Goal: Information Seeking & Learning: Learn about a topic

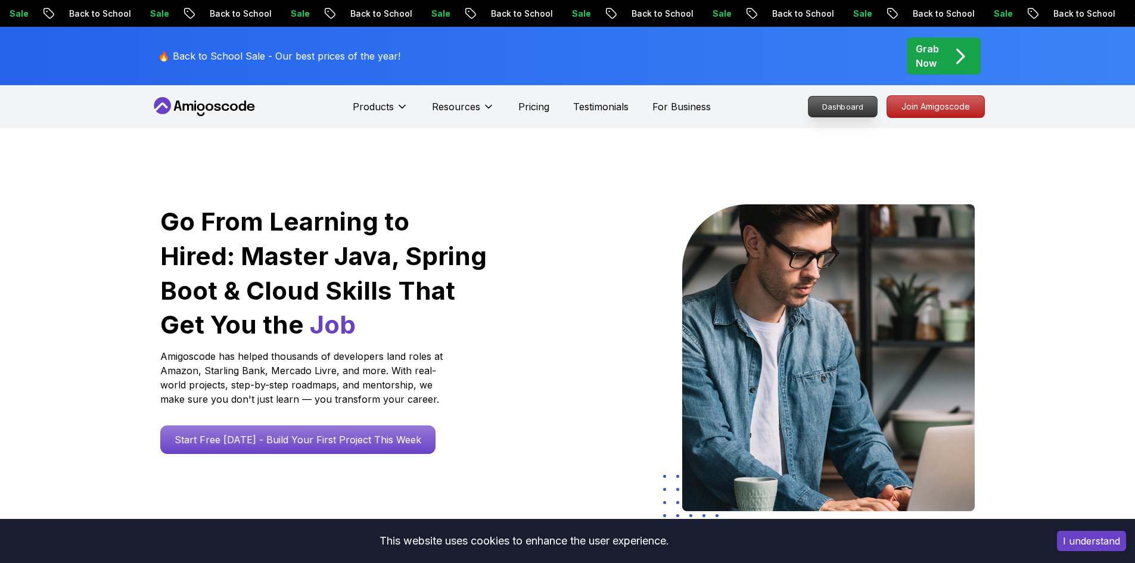
click at [829, 104] on p "Dashboard" at bounding box center [843, 107] width 69 height 20
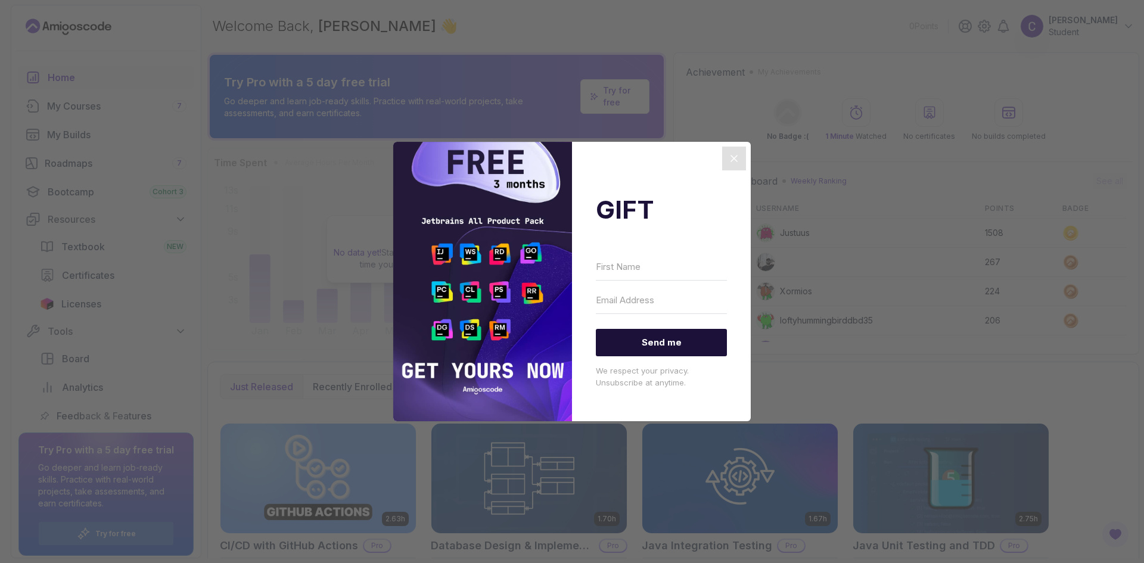
click at [653, 252] on div "GIFT Send me We respect your privacy. Unsubscribe at anytime." at bounding box center [661, 282] width 179 height 280
click at [639, 265] on input "First Name" at bounding box center [661, 266] width 131 height 27
type input "Chiara"
click at [648, 298] on input "Email Address" at bounding box center [661, 300] width 131 height 27
click at [669, 306] on input "Email Address" at bounding box center [661, 300] width 131 height 27
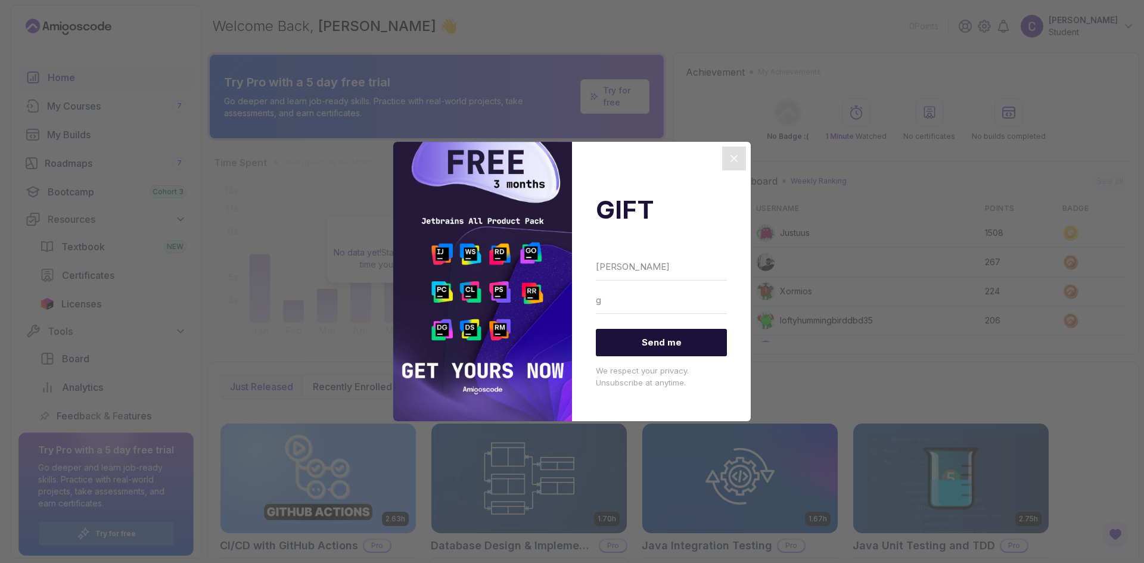
type input "giovonichiara@gmail.com"
click at [675, 345] on span "Send me" at bounding box center [661, 343] width 131 height 28
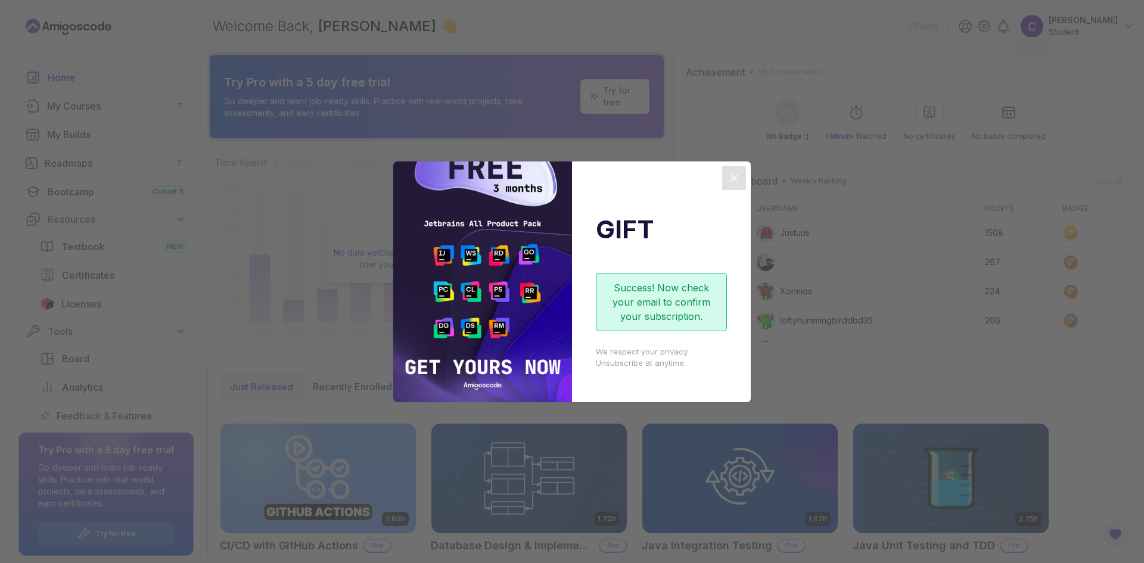
click at [733, 174] on icon "Close" at bounding box center [734, 178] width 14 height 14
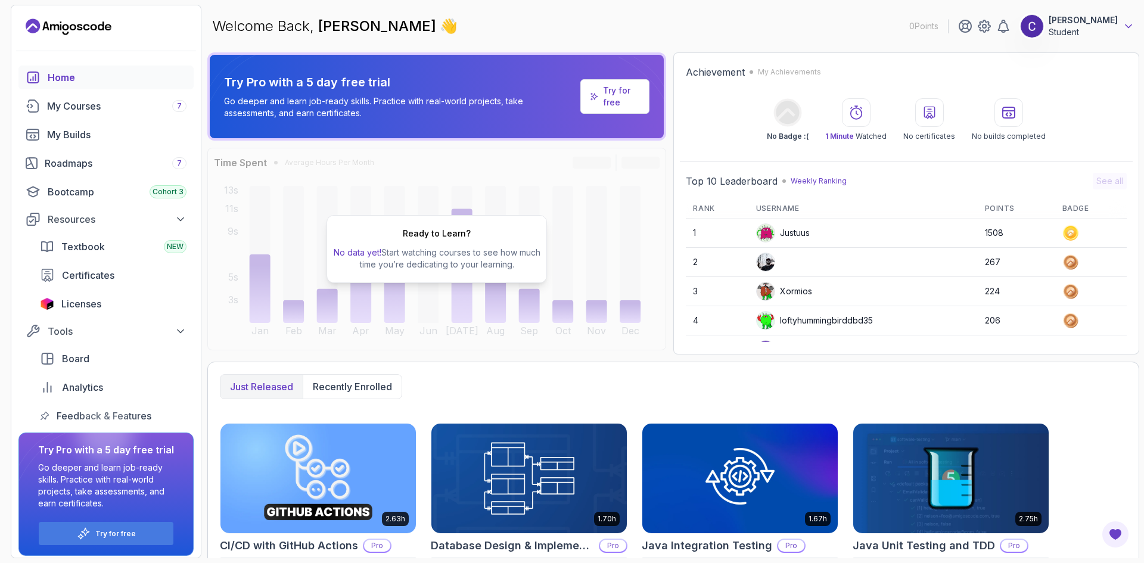
click at [1129, 26] on icon at bounding box center [1129, 26] width 12 height 12
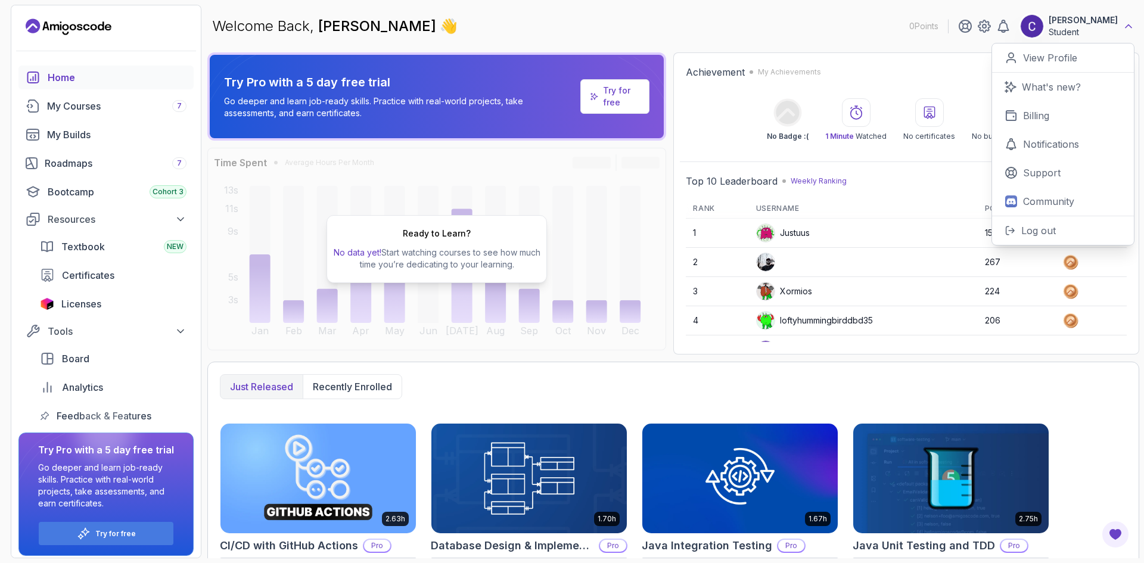
click at [1129, 26] on icon at bounding box center [1129, 26] width 12 height 12
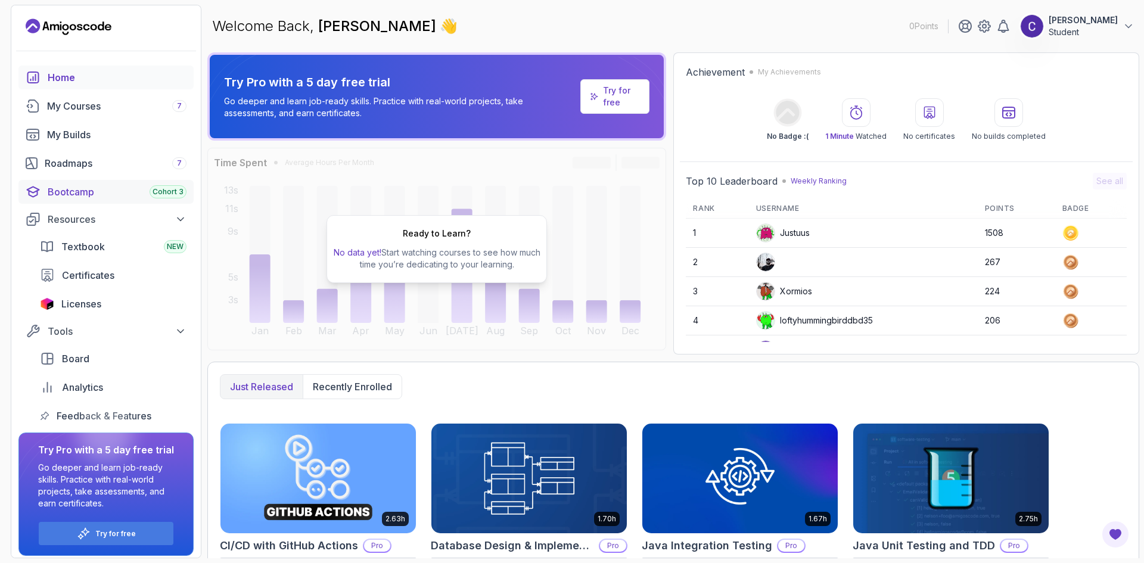
click at [69, 193] on div "Bootcamp Cohort 3" at bounding box center [117, 192] width 139 height 14
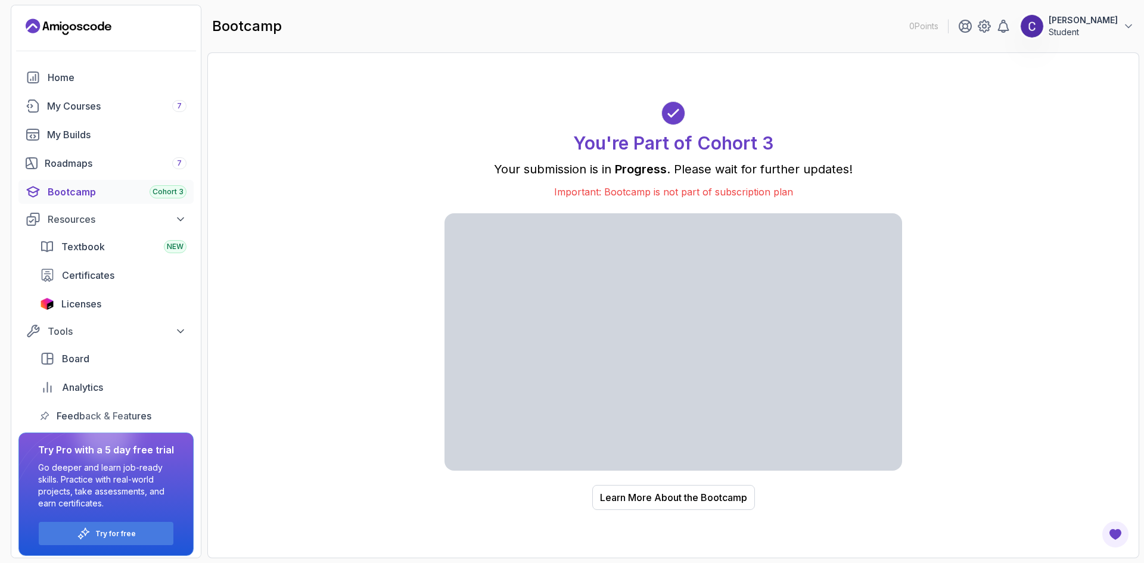
click at [668, 501] on div "Learn More About the Bootcamp" at bounding box center [673, 498] width 147 height 14
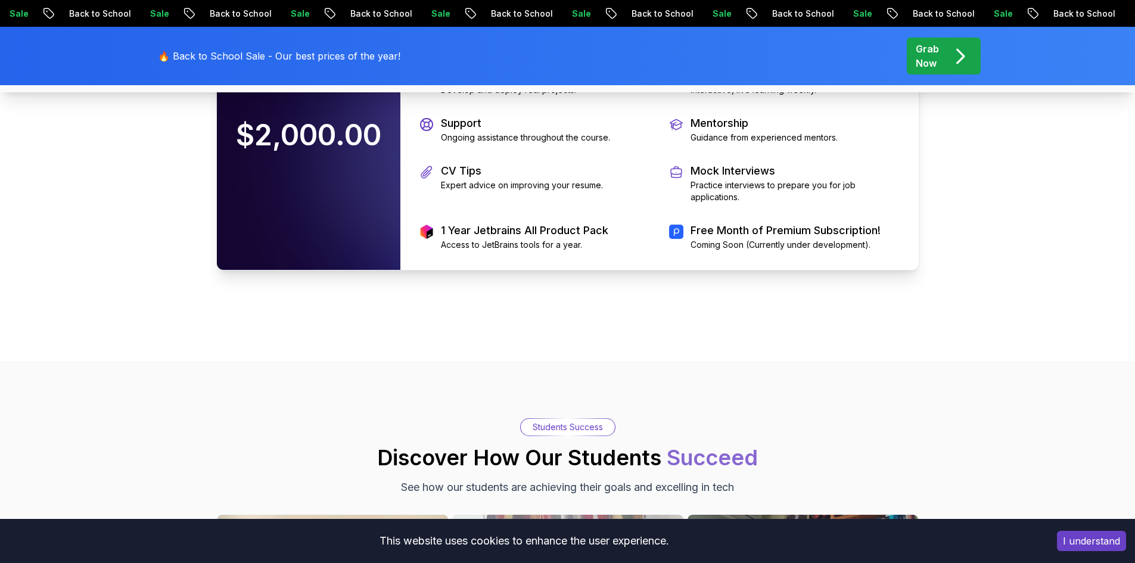
scroll to position [2802, 0]
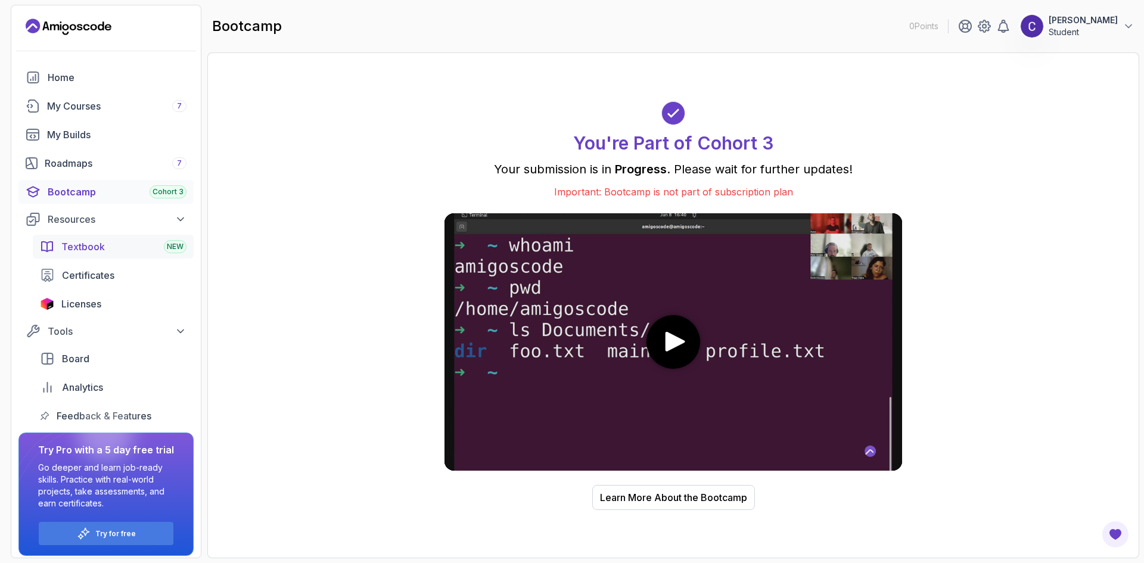
click at [101, 246] on span "Textbook" at bounding box center [83, 247] width 44 height 14
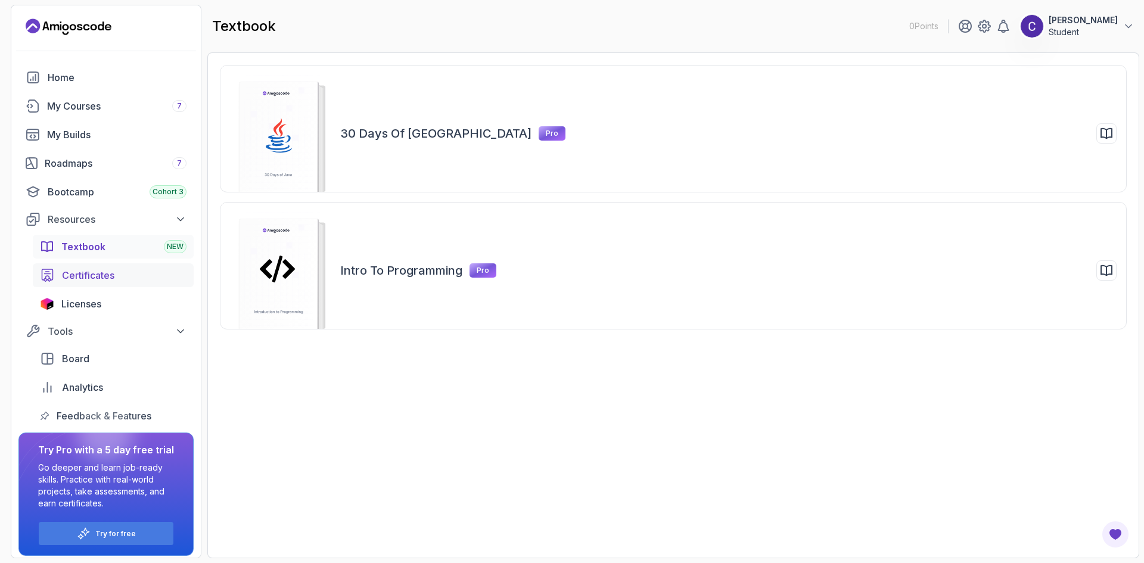
click at [89, 274] on span "Certificates" at bounding box center [88, 275] width 52 height 14
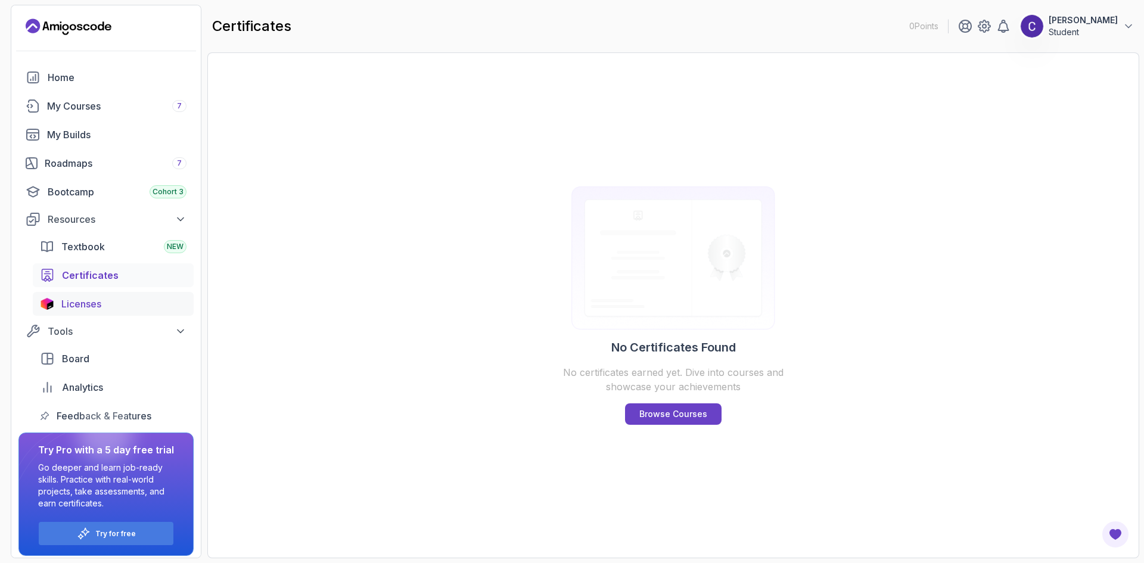
click at [89, 309] on span "Licenses" at bounding box center [81, 304] width 40 height 14
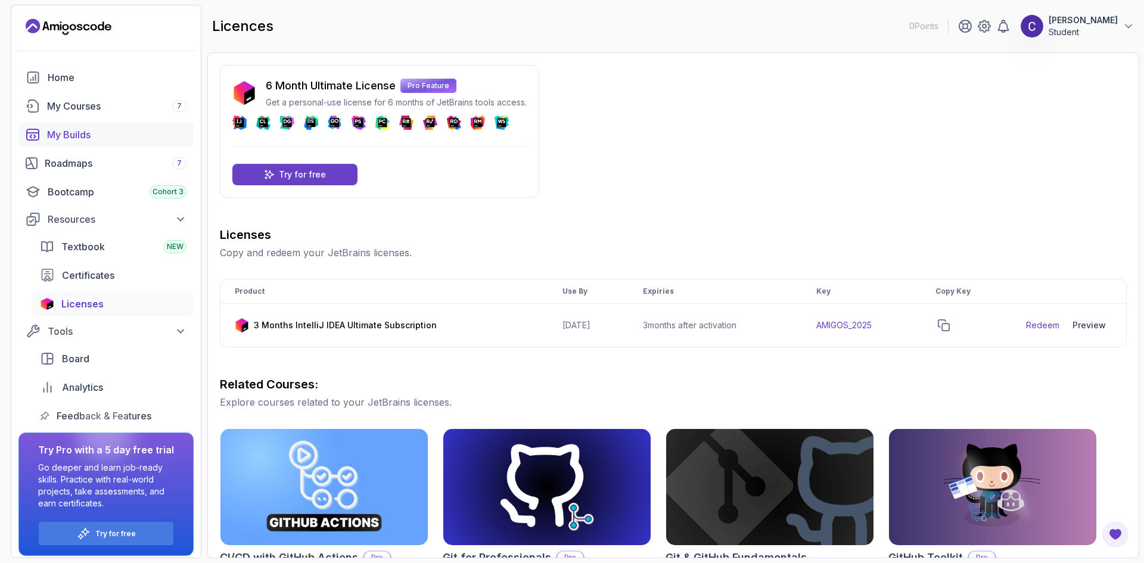
drag, startPoint x: 84, startPoint y: 160, endPoint x: 114, endPoint y: 138, distance: 37.2
click at [84, 160] on div "Roadmaps 7" at bounding box center [116, 163] width 142 height 14
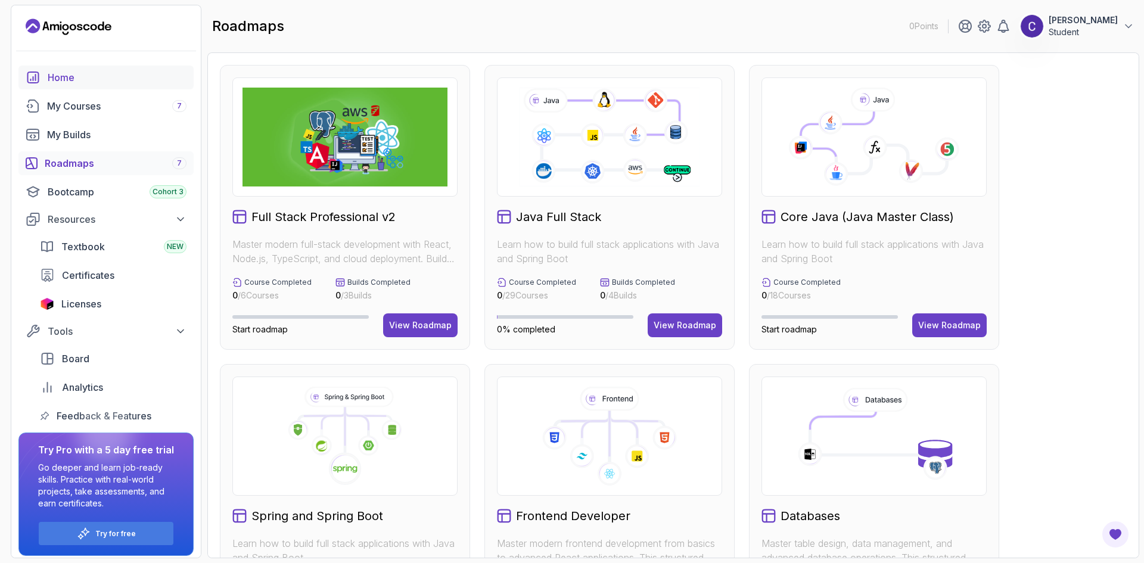
click at [61, 75] on div "Home" at bounding box center [117, 77] width 139 height 14
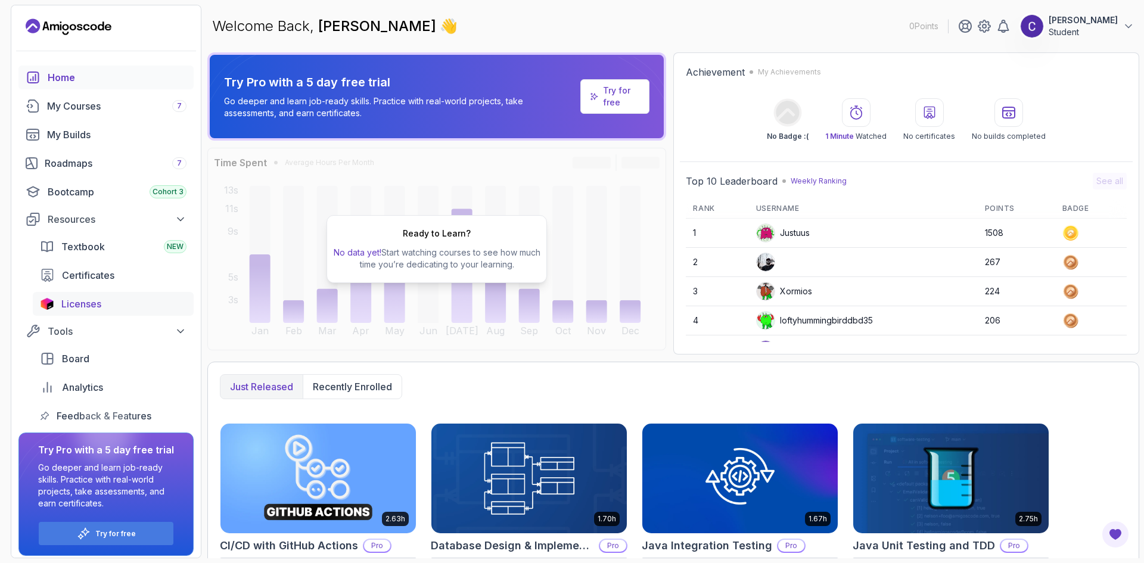
click at [77, 302] on span "Licenses" at bounding box center [81, 304] width 40 height 14
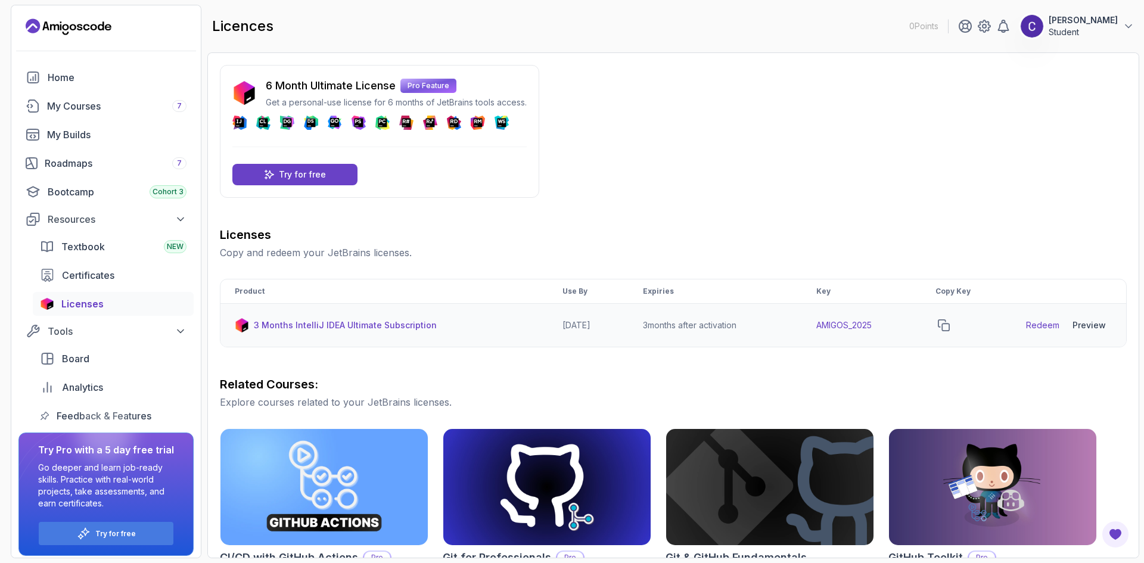
scroll to position [238, 0]
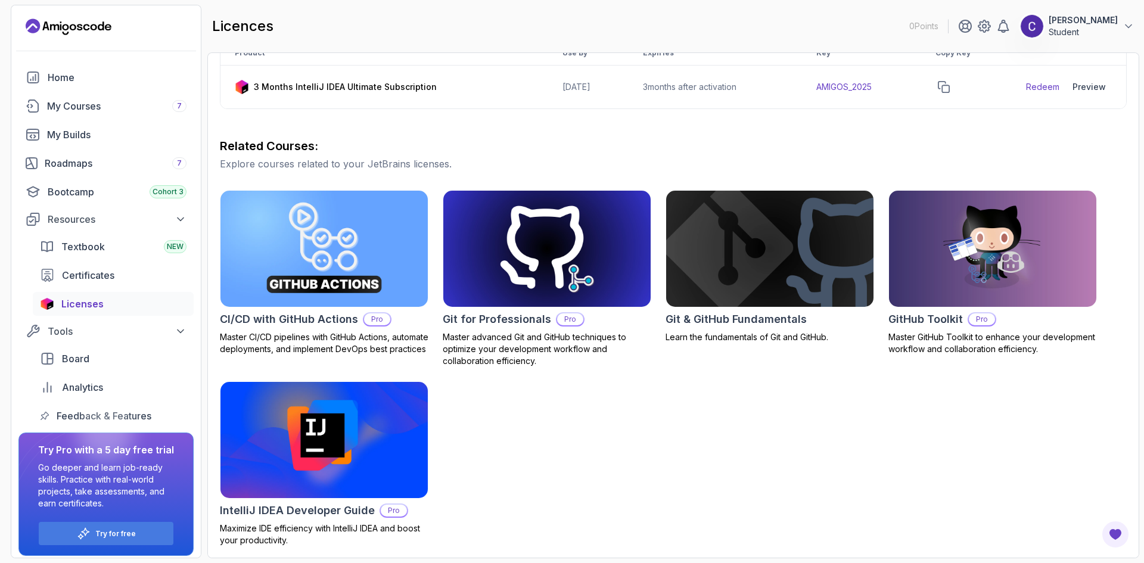
click at [1076, 32] on p "Student" at bounding box center [1083, 32] width 69 height 12
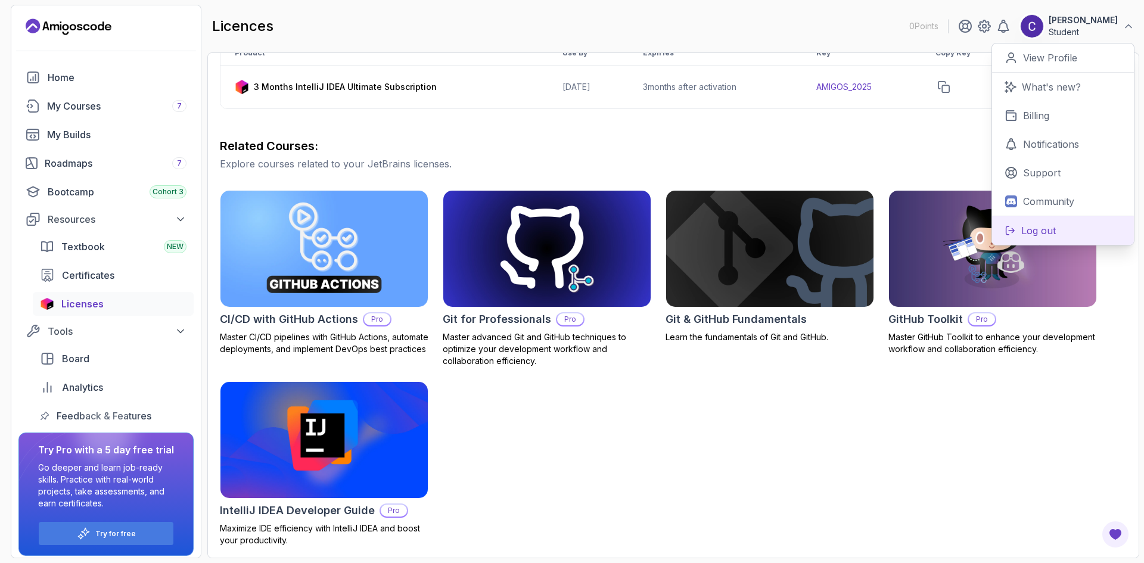
click at [1037, 225] on p "Log out" at bounding box center [1039, 231] width 35 height 14
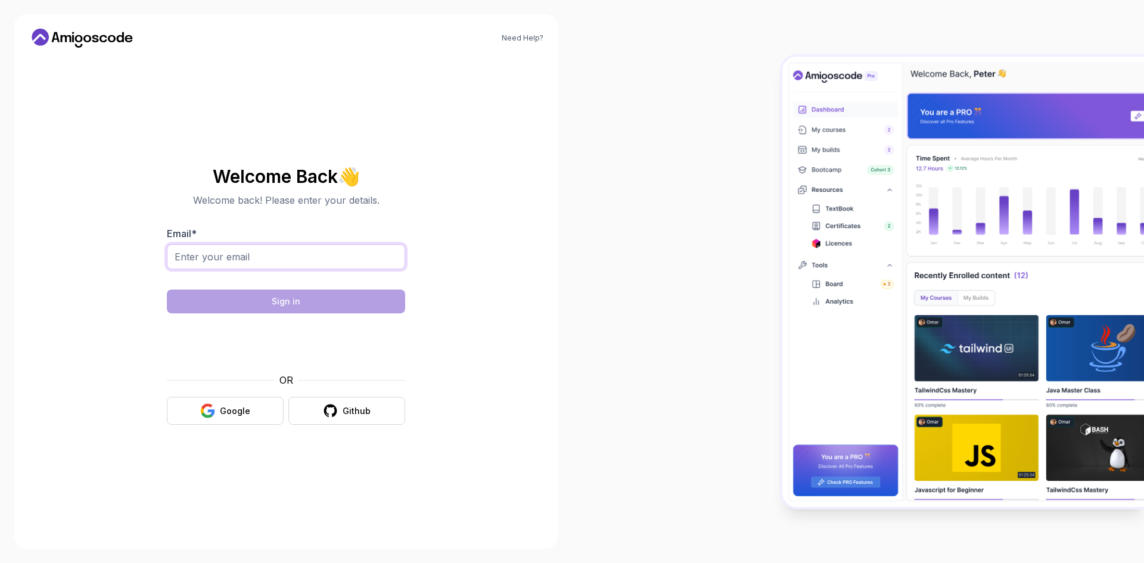
click at [238, 256] on input "Email *" at bounding box center [286, 256] width 238 height 25
type input "chiara291@hotmail.it"
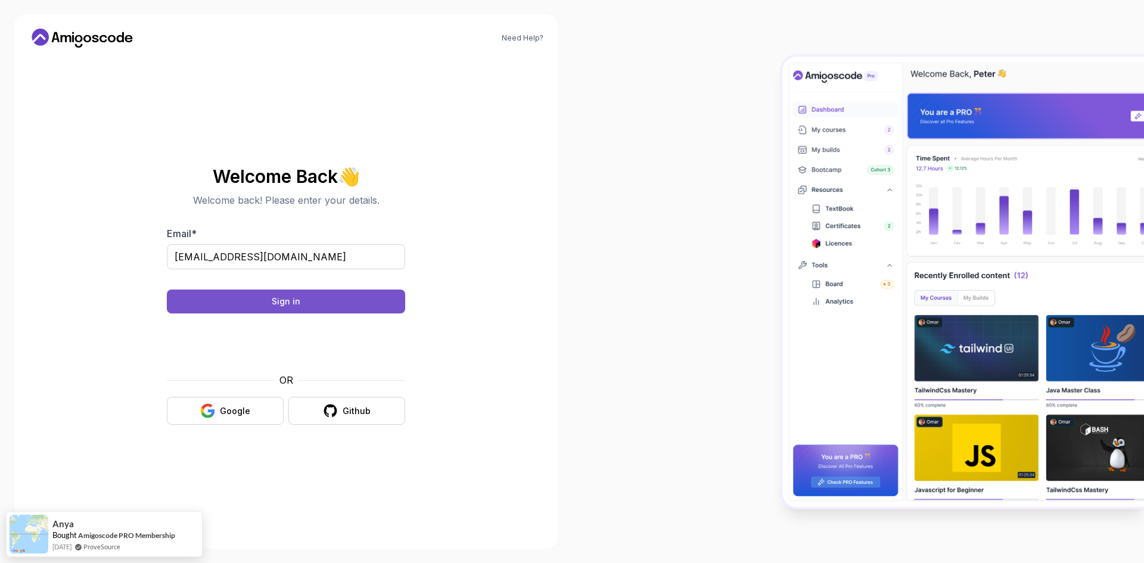
click at [300, 299] on button "Sign in" at bounding box center [286, 302] width 238 height 24
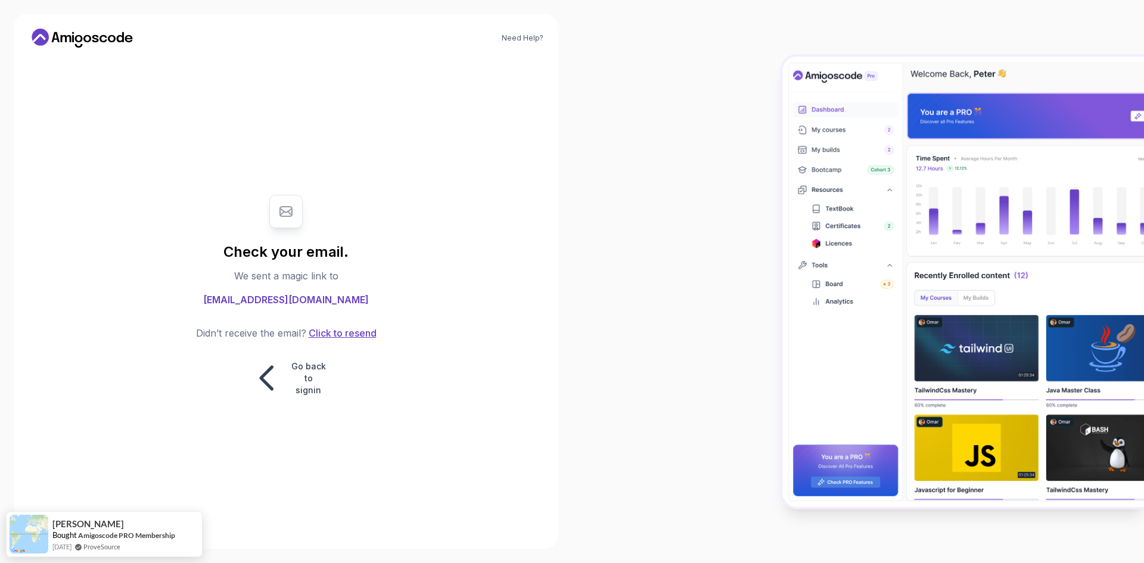
click at [336, 330] on button "Click to resend" at bounding box center [341, 333] width 70 height 14
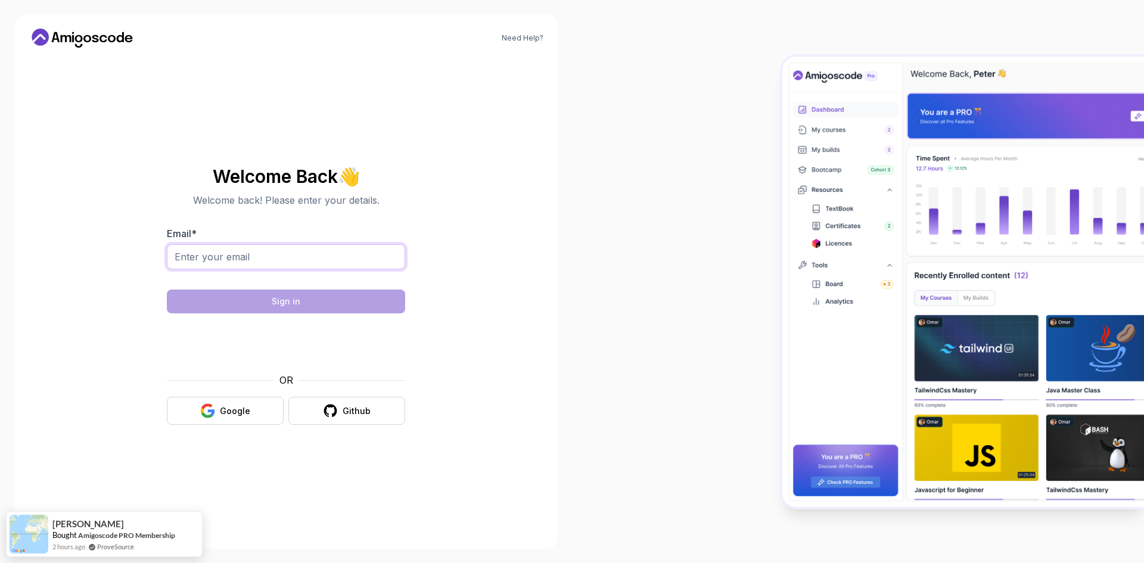
click at [331, 260] on input "Email *" at bounding box center [286, 256] width 238 height 25
type input "[EMAIL_ADDRESS][DOMAIN_NAME]"
click at [510, 318] on div "Need Help? Welcome Back 👋 Welcome back! Please enter your details. Email * chia…" at bounding box center [286, 281] width 544 height 535
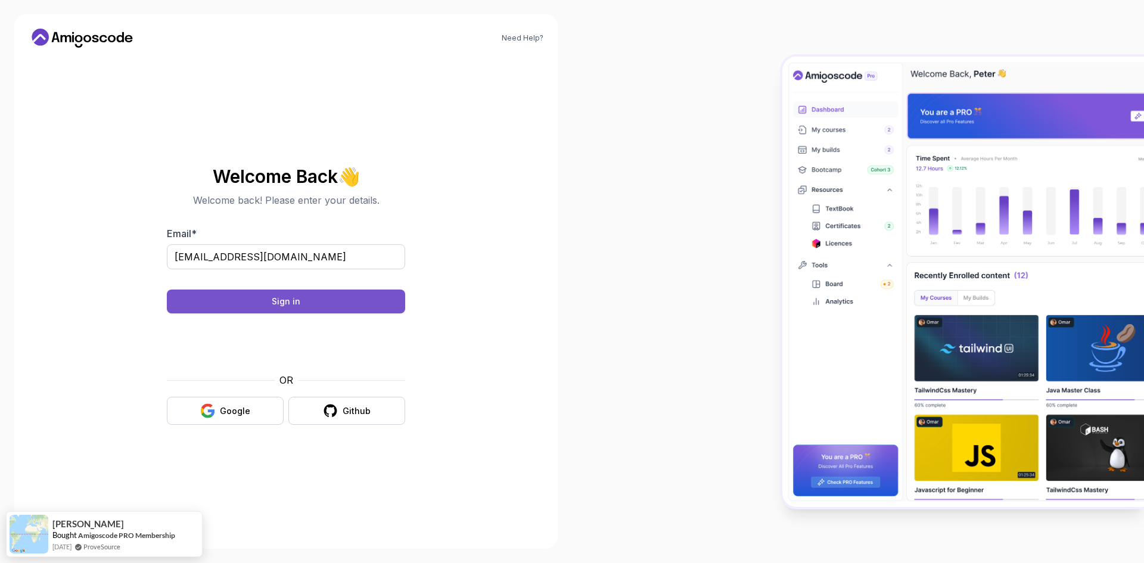
click at [288, 307] on div "Sign in" at bounding box center [286, 302] width 29 height 12
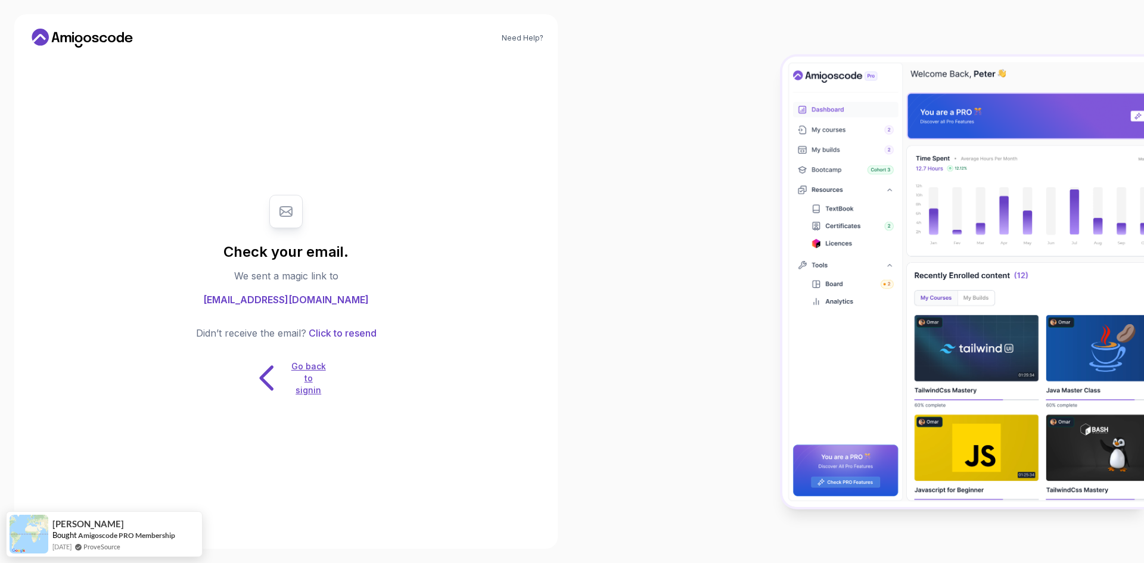
click at [309, 373] on p "Go back to signin" at bounding box center [309, 379] width 36 height 36
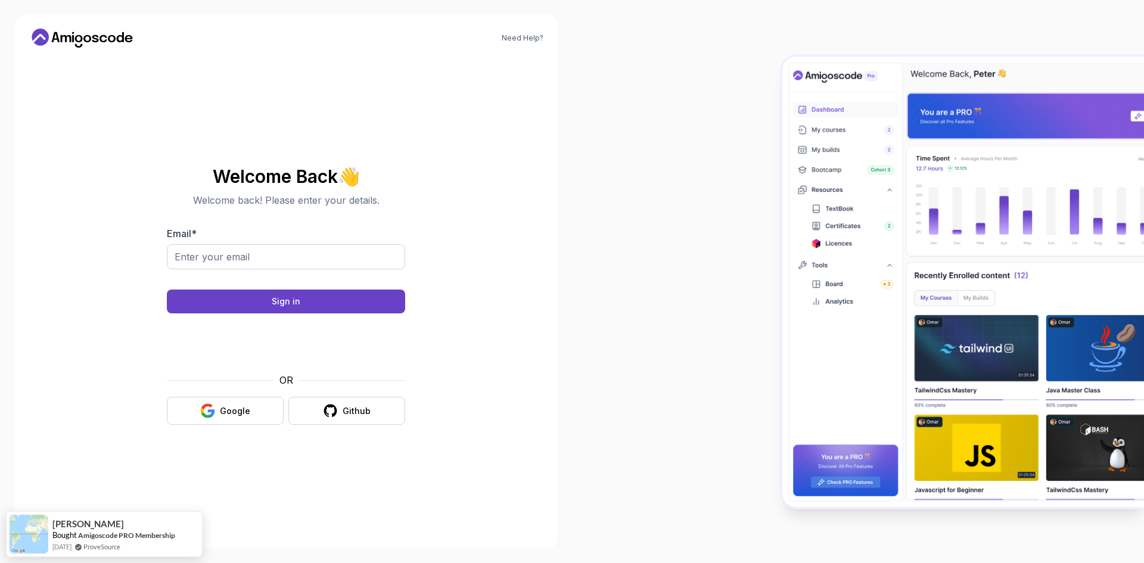
click at [89, 35] on icon at bounding box center [82, 38] width 107 height 19
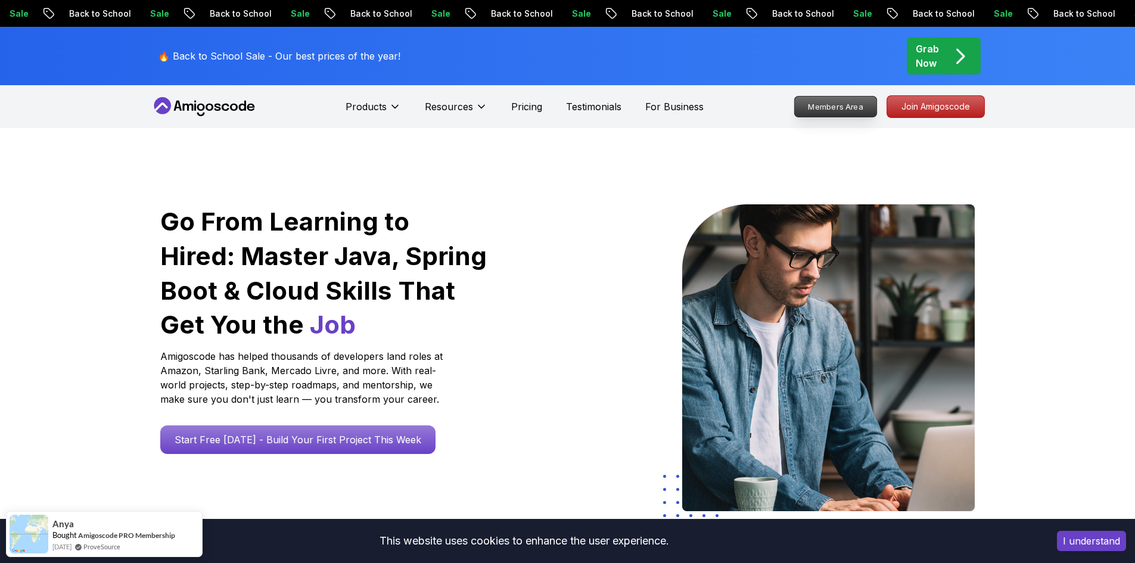
click at [840, 111] on p "Members Area" at bounding box center [835, 107] width 82 height 20
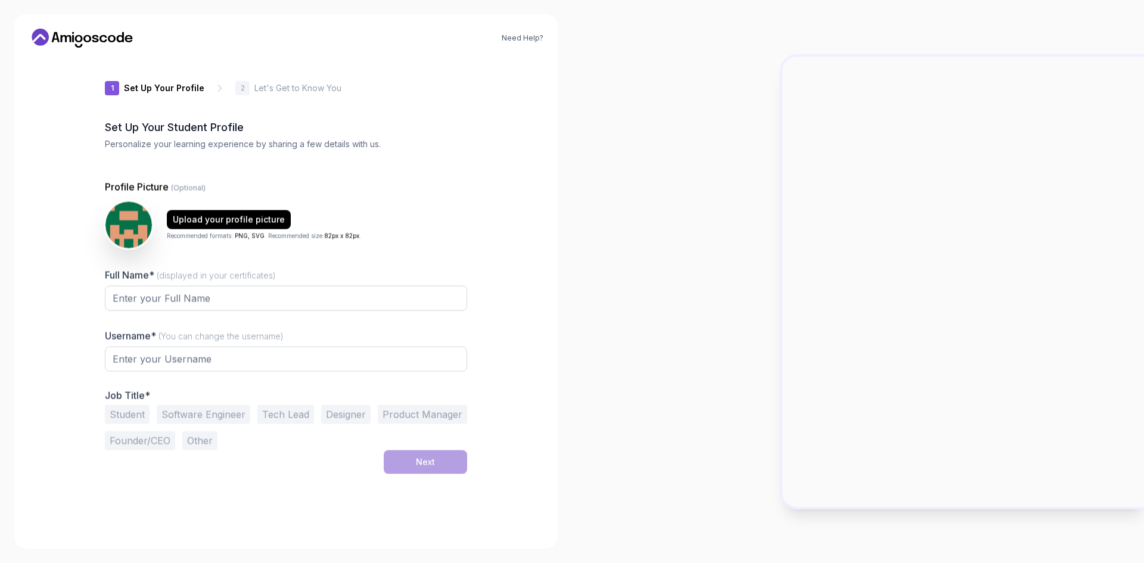
type input "silentbison9cbde"
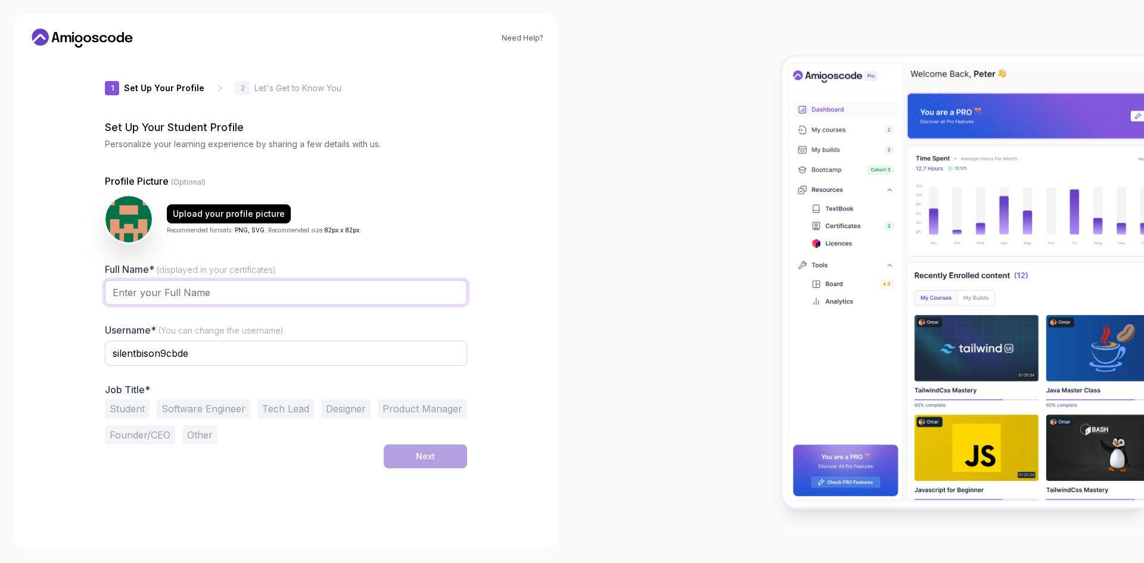
click at [176, 294] on input "Full Name* (displayed in your certificates)" at bounding box center [286, 292] width 362 height 25
type input "Chiara"
click at [231, 407] on button "Software Engineer" at bounding box center [204, 408] width 94 height 19
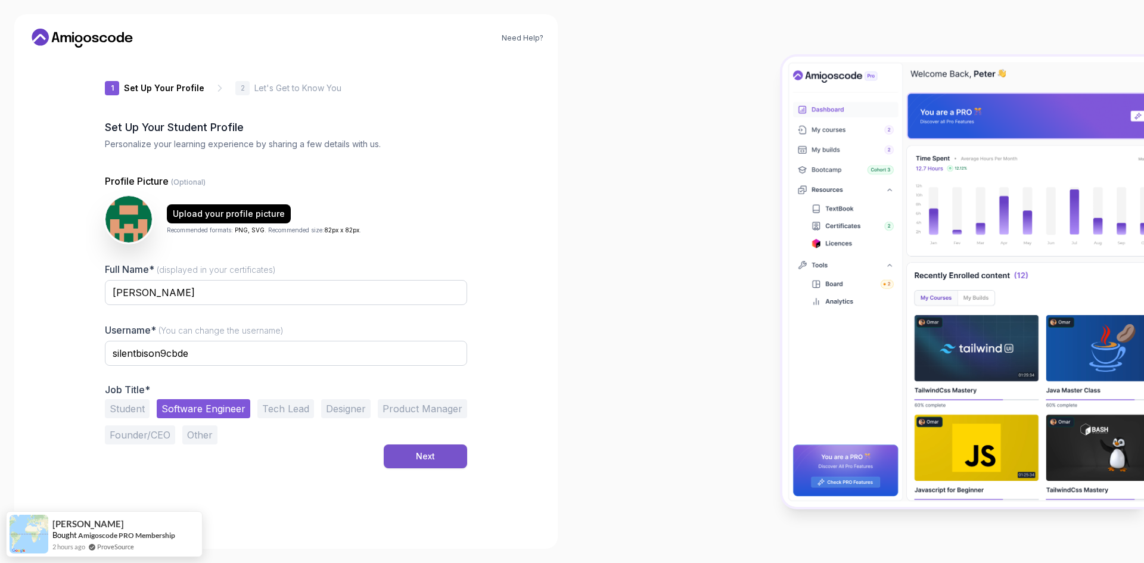
click at [446, 460] on button "Next" at bounding box center [425, 457] width 83 height 24
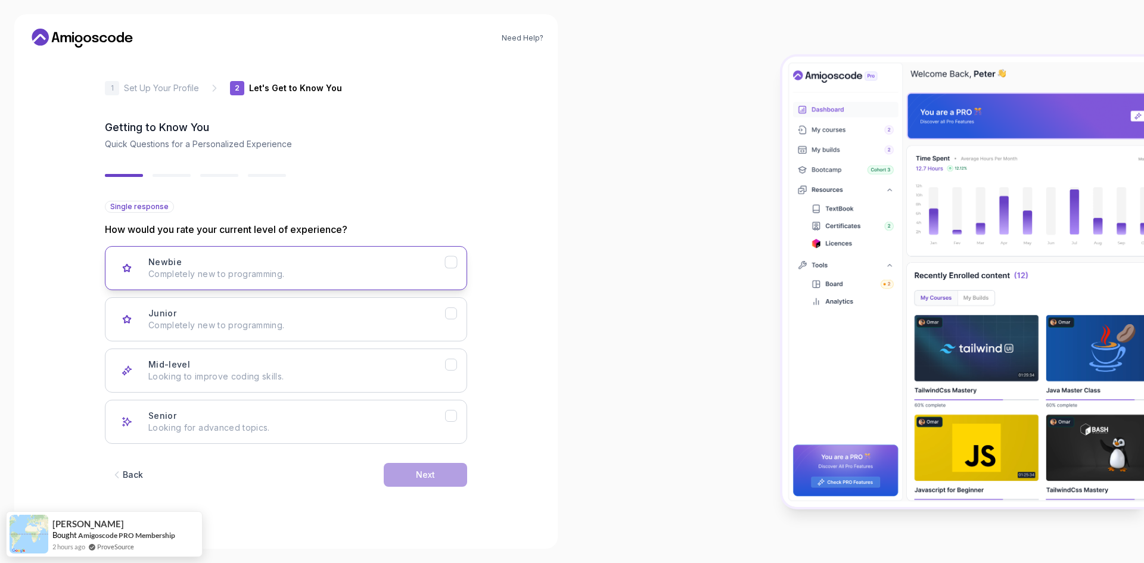
click at [229, 260] on div "Newbie Completely new to programming." at bounding box center [296, 268] width 297 height 24
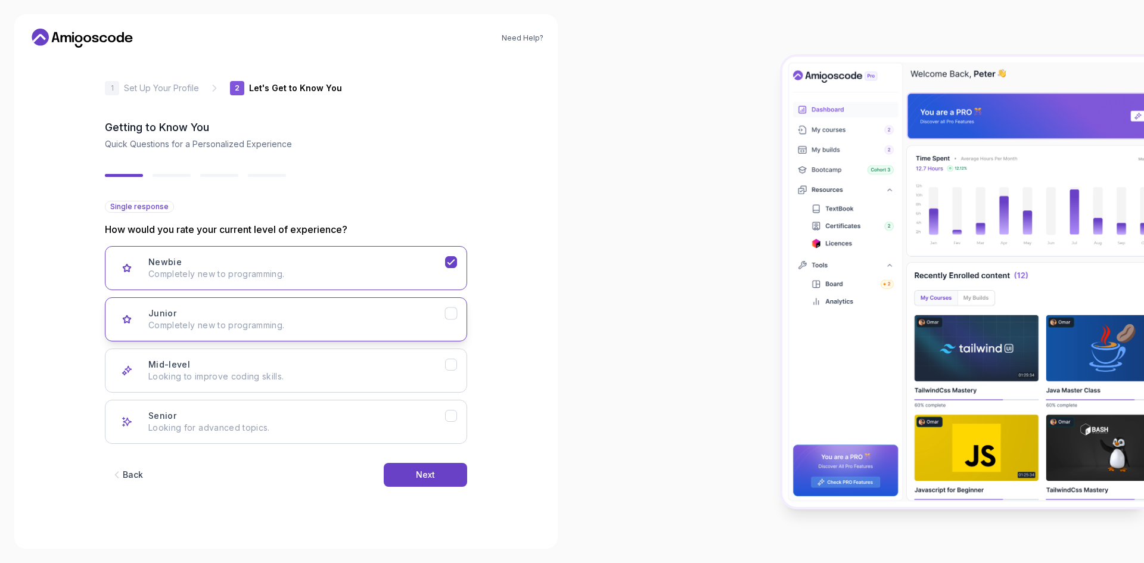
click at [231, 318] on div "Junior Completely new to programming." at bounding box center [296, 320] width 297 height 24
click at [457, 484] on button "Next" at bounding box center [425, 475] width 83 height 24
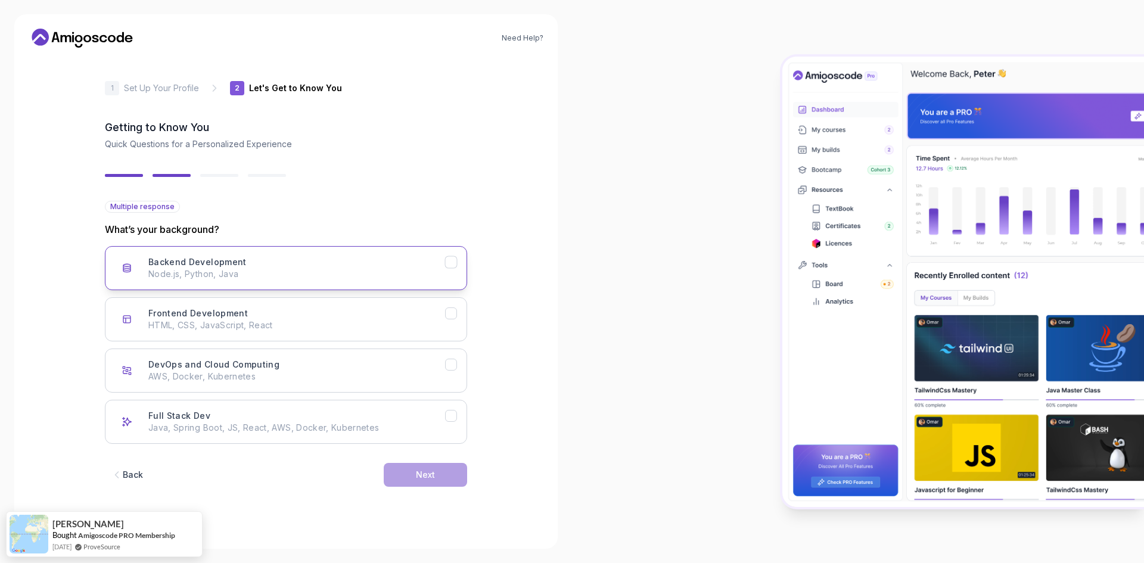
click at [309, 273] on p "Node.js, Python, Java" at bounding box center [296, 274] width 297 height 12
click at [439, 468] on button "Next" at bounding box center [425, 475] width 83 height 24
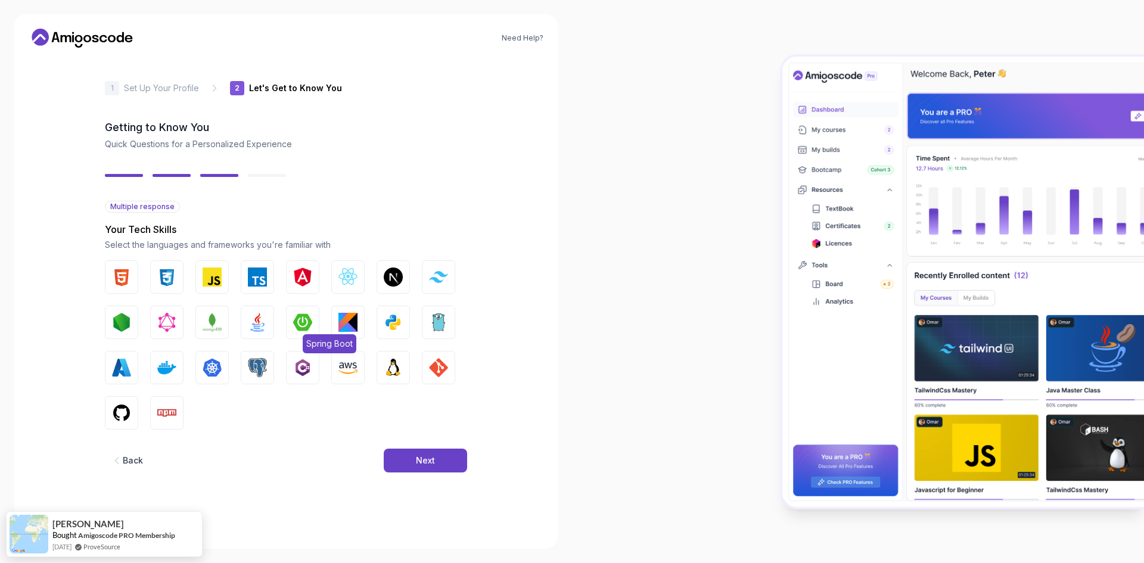
click at [309, 325] on img "button" at bounding box center [302, 322] width 19 height 19
click at [256, 319] on img "button" at bounding box center [257, 322] width 19 height 19
click at [304, 359] on img "button" at bounding box center [302, 367] width 19 height 19
click at [449, 466] on button "Next" at bounding box center [425, 461] width 83 height 24
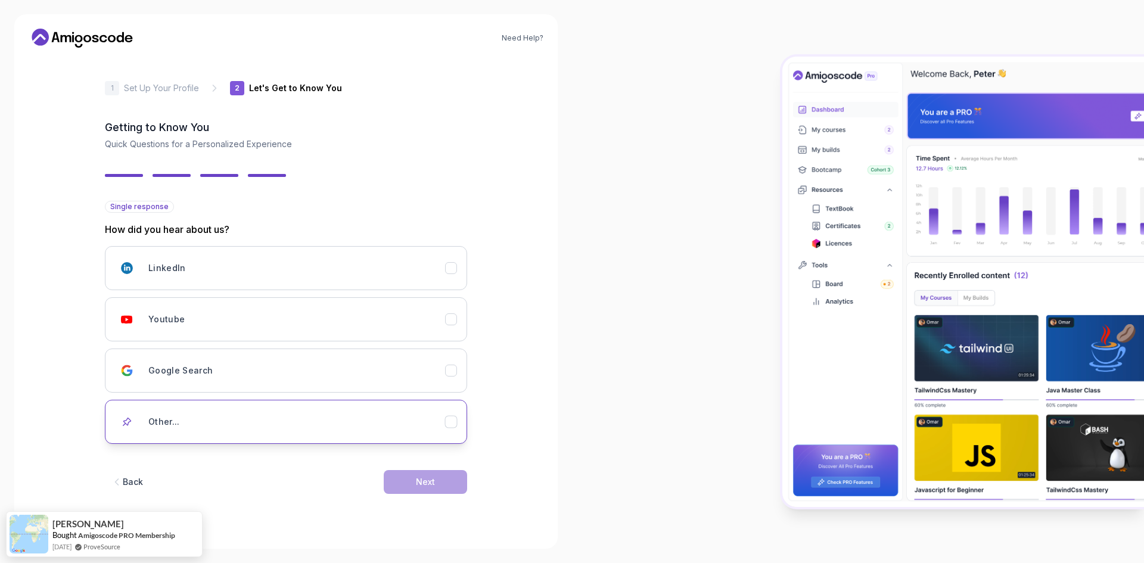
click at [224, 413] on div "Other..." at bounding box center [296, 422] width 297 height 24
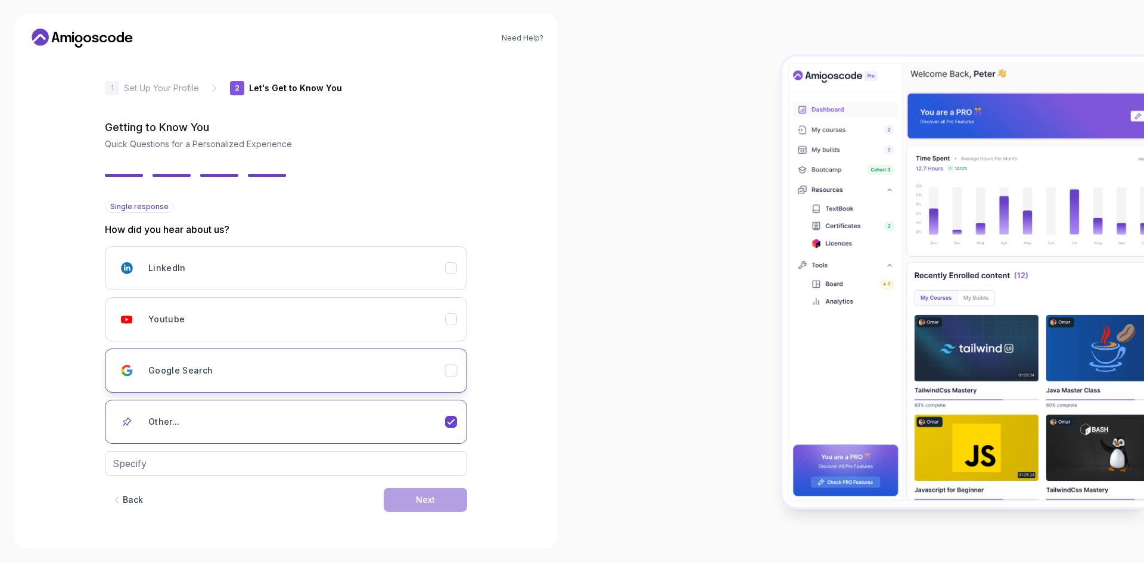
click at [313, 359] on div "Google Search" at bounding box center [296, 371] width 297 height 24
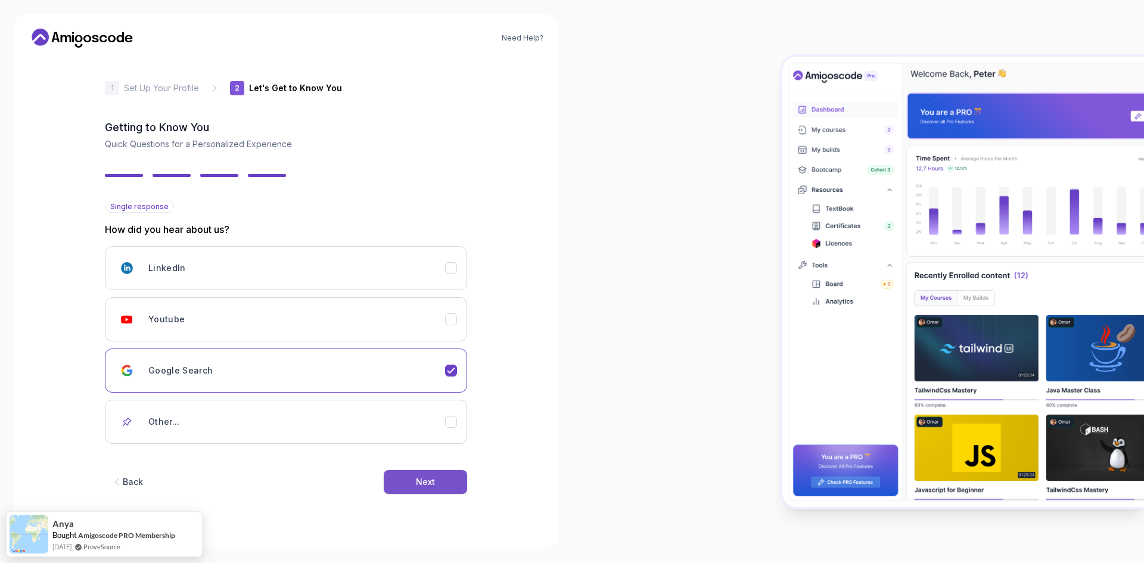
click at [398, 492] on button "Next" at bounding box center [425, 482] width 83 height 24
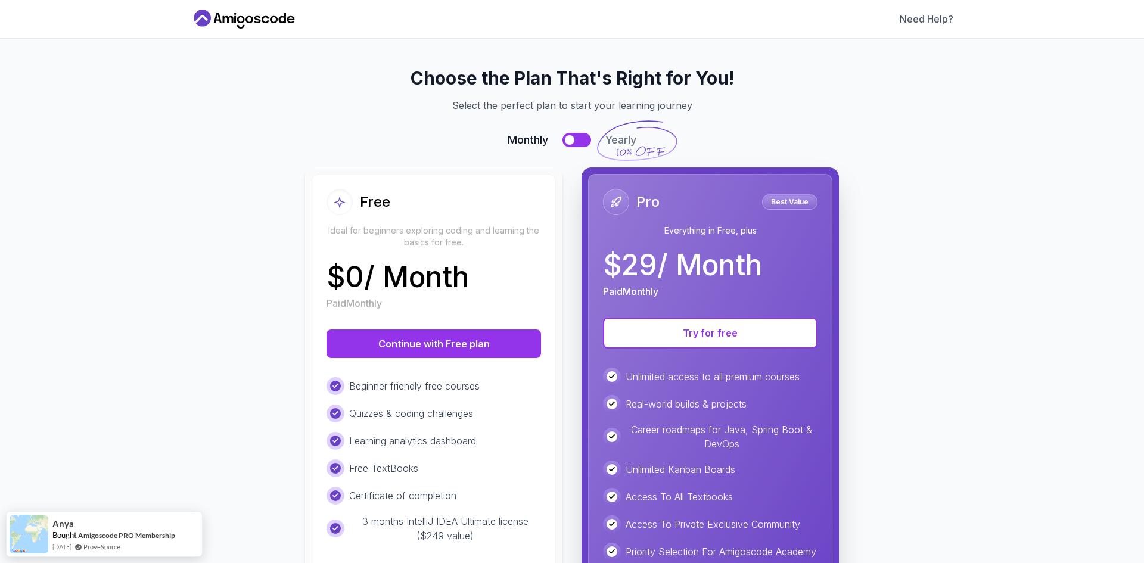
click at [498, 280] on div "$ 0 / Month Paid Monthly" at bounding box center [434, 287] width 215 height 48
click at [408, 352] on button "Continue with Free plan" at bounding box center [434, 344] width 215 height 29
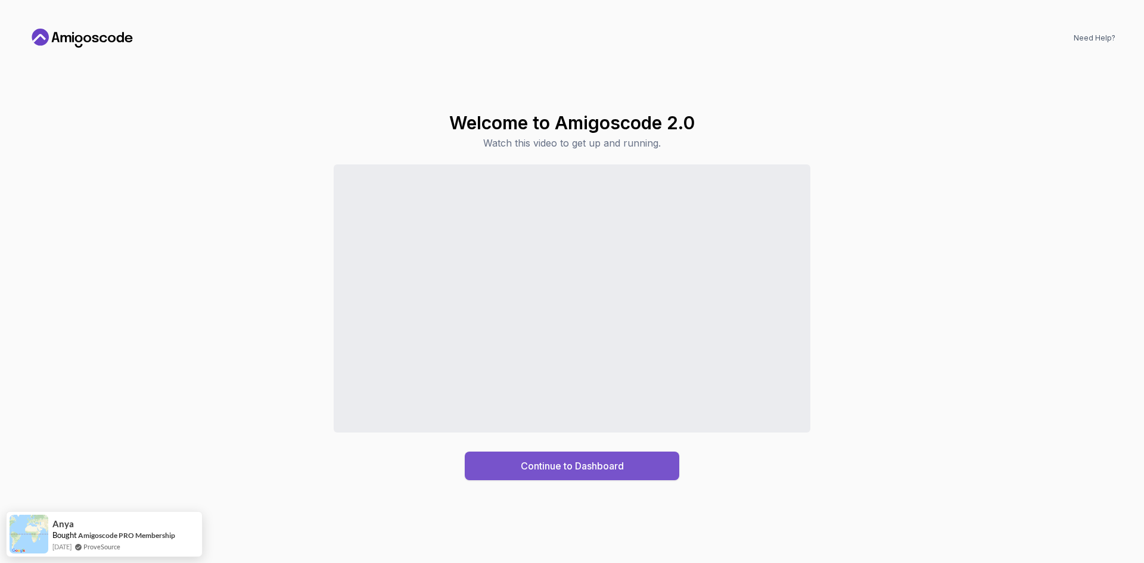
click at [570, 475] on button "Continue to Dashboard" at bounding box center [572, 466] width 215 height 29
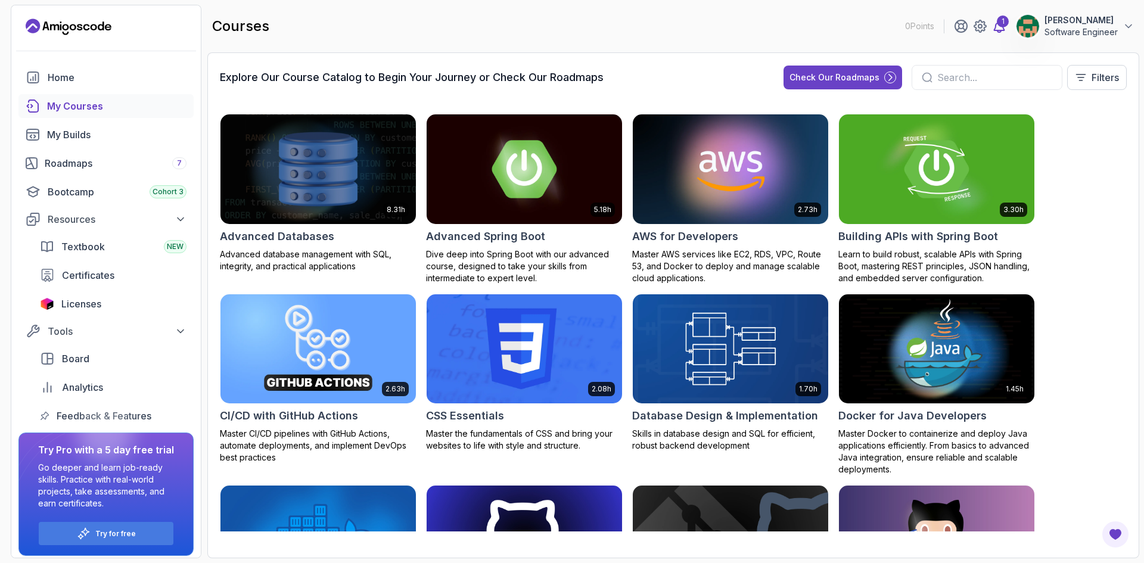
click at [995, 21] on icon at bounding box center [999, 26] width 14 height 14
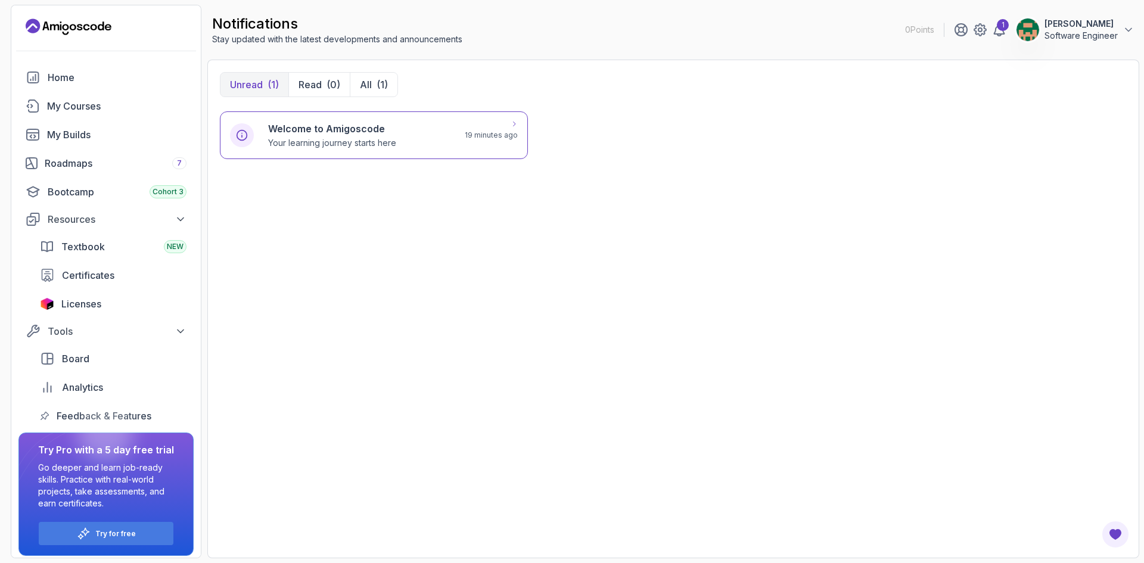
click at [367, 131] on h6 "Welcome to Amigoscode" at bounding box center [332, 129] width 128 height 14
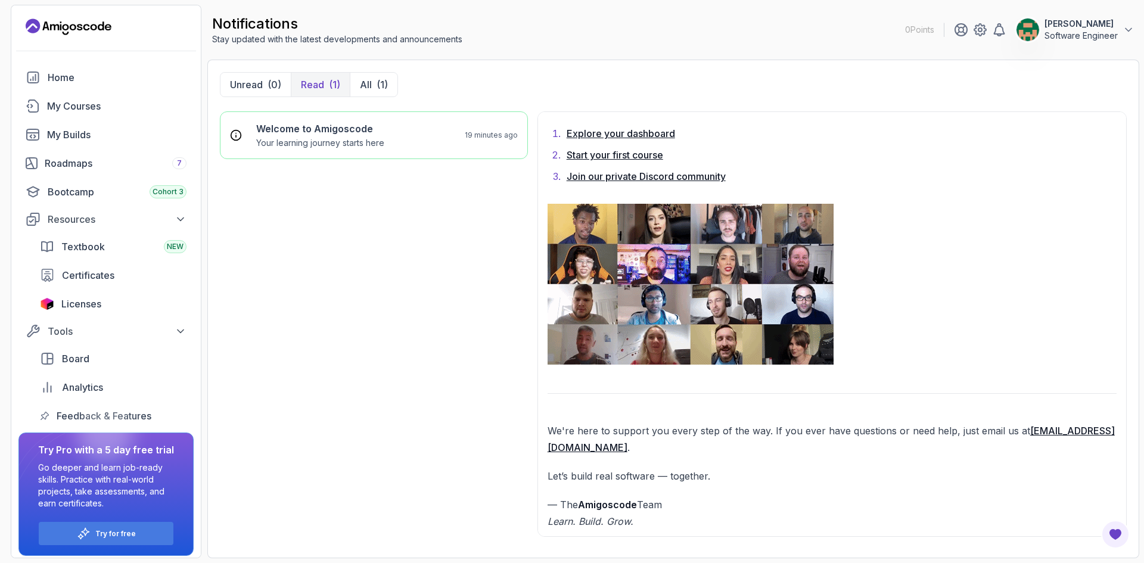
scroll to position [904, 0]
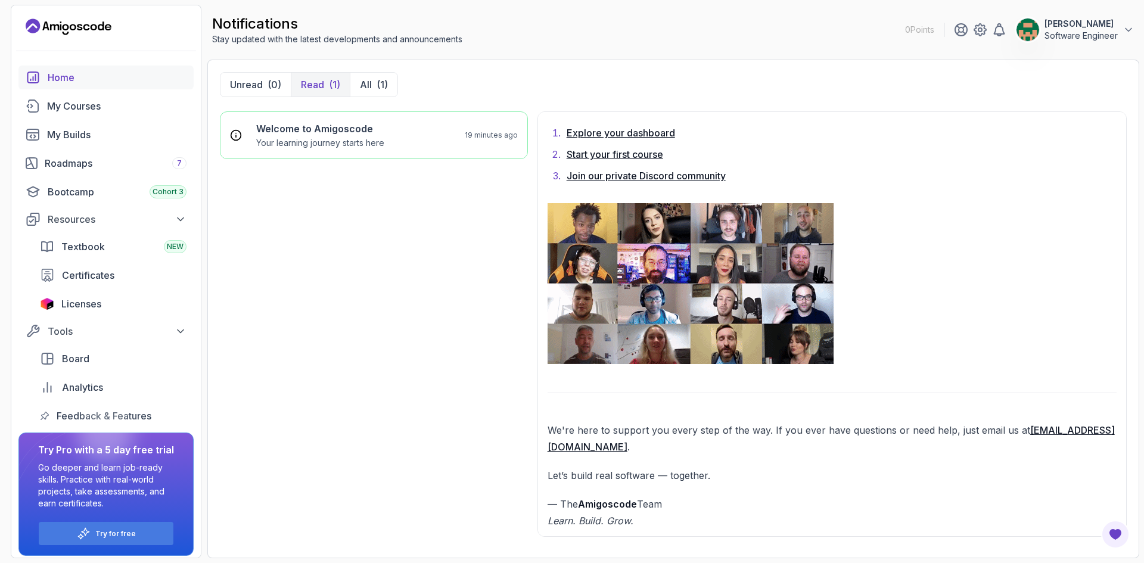
click at [90, 85] on link "Home" at bounding box center [105, 78] width 175 height 24
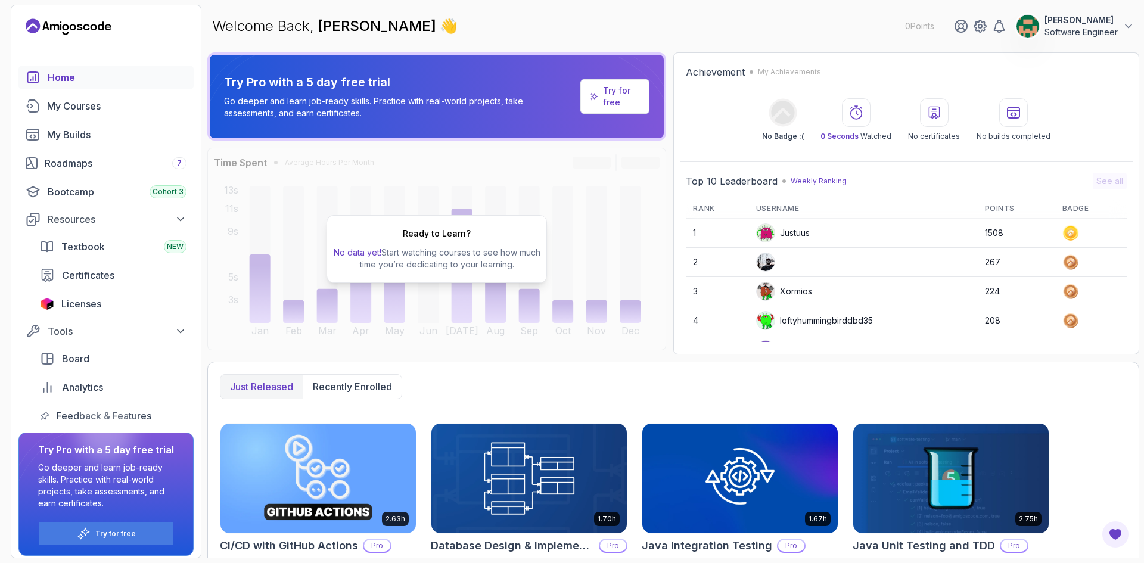
click at [1086, 24] on p "Chiara" at bounding box center [1081, 20] width 73 height 12
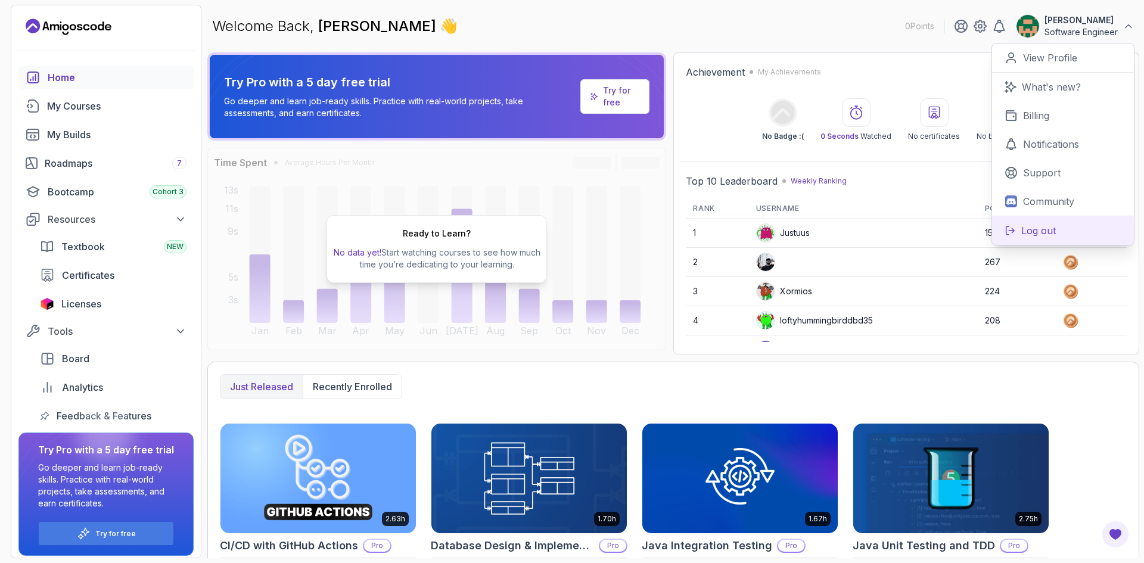
click at [1045, 231] on p "Log out" at bounding box center [1039, 231] width 35 height 14
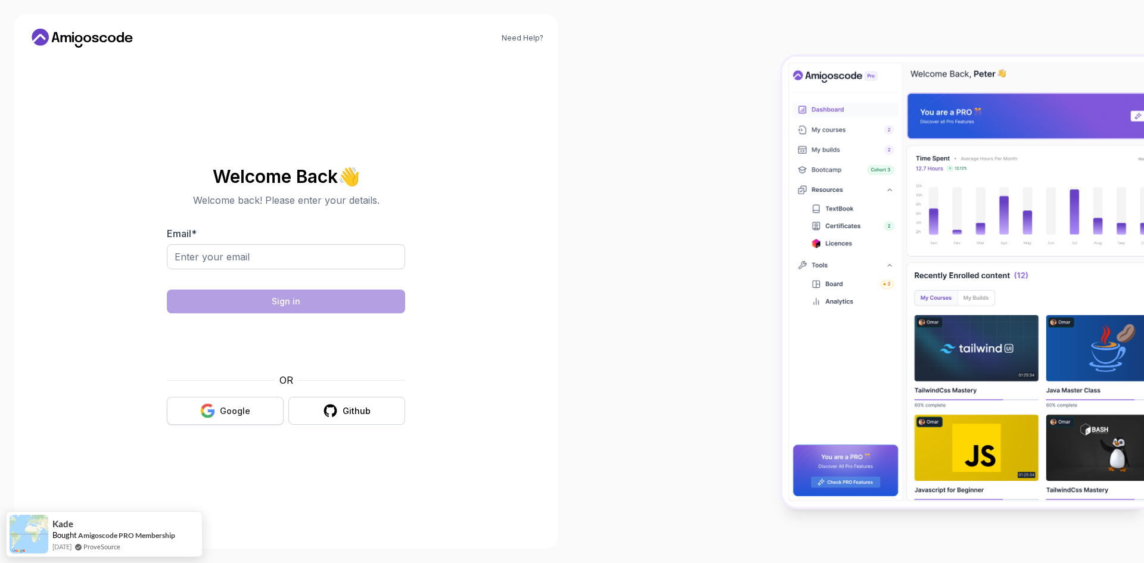
click at [234, 408] on div "Google" at bounding box center [235, 411] width 30 height 12
click at [227, 416] on div "Google" at bounding box center [235, 411] width 30 height 12
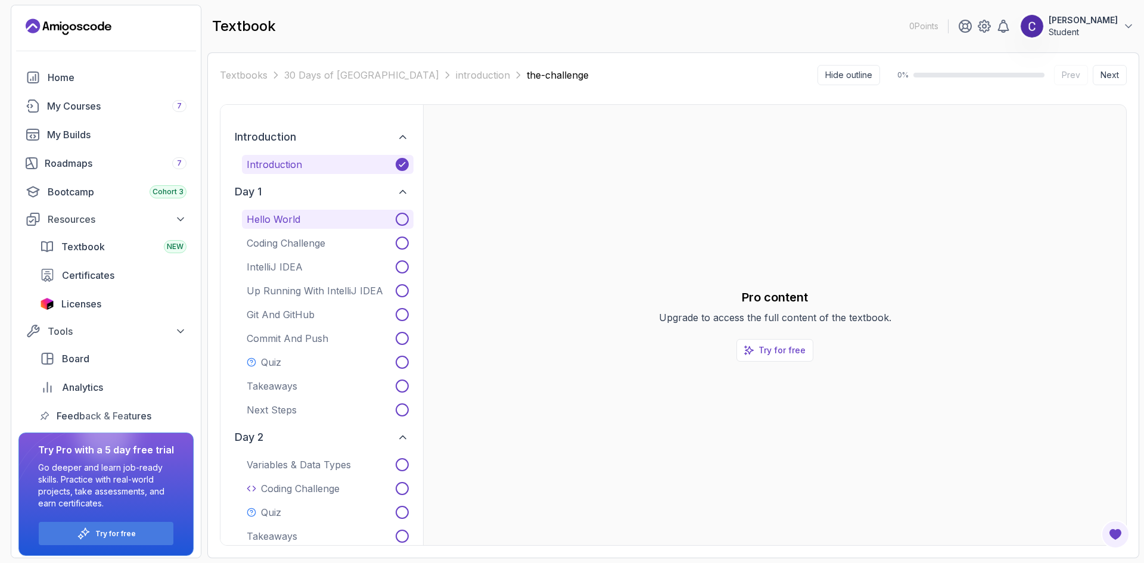
click at [278, 223] on p "Hello World" at bounding box center [274, 219] width 54 height 14
click at [311, 160] on button "Introduction" at bounding box center [328, 164] width 172 height 19
